Goal: Task Accomplishment & Management: Manage account settings

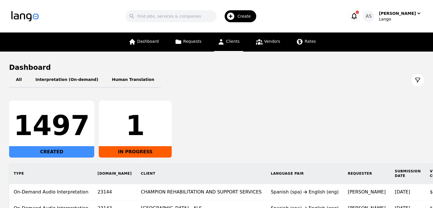
click at [231, 38] on link "Clients" at bounding box center [228, 41] width 29 height 19
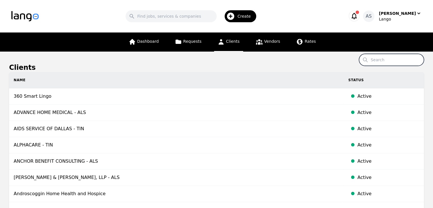
click at [382, 58] on input "Search" at bounding box center [391, 60] width 65 height 12
type input "federal"
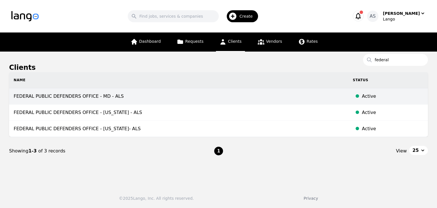
click at [132, 99] on td "FEDERAL PUBLIC DEFENDERS OFFICE - MD - ALS" at bounding box center [178, 96] width 339 height 16
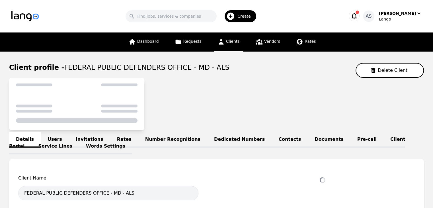
select select "active"
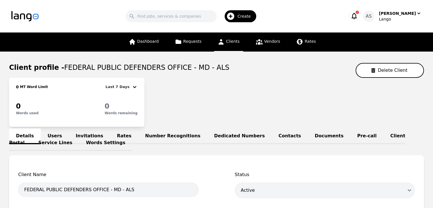
click at [46, 132] on link "Users" at bounding box center [55, 136] width 28 height 16
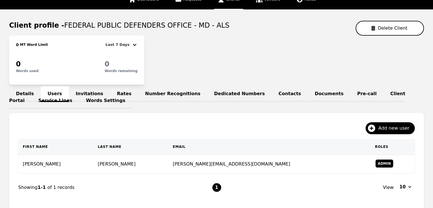
scroll to position [42, 0]
click at [77, 91] on link "Invitations" at bounding box center [89, 94] width 41 height 16
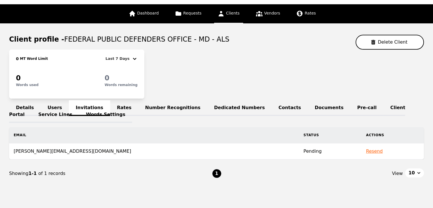
scroll to position [42, 0]
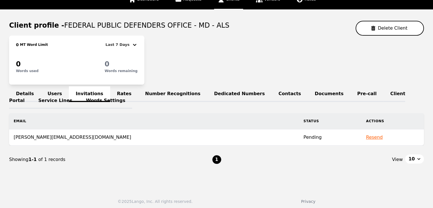
click at [366, 138] on button "Resend" at bounding box center [374, 137] width 17 height 7
